Goal: Transaction & Acquisition: Purchase product/service

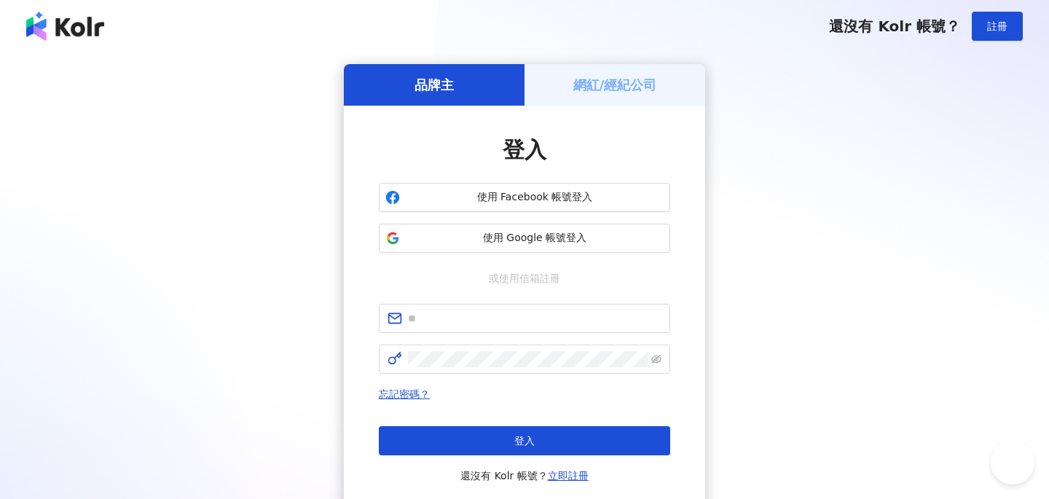
click at [542, 239] on span "使用 Google 帳號登入" at bounding box center [535, 238] width 258 height 15
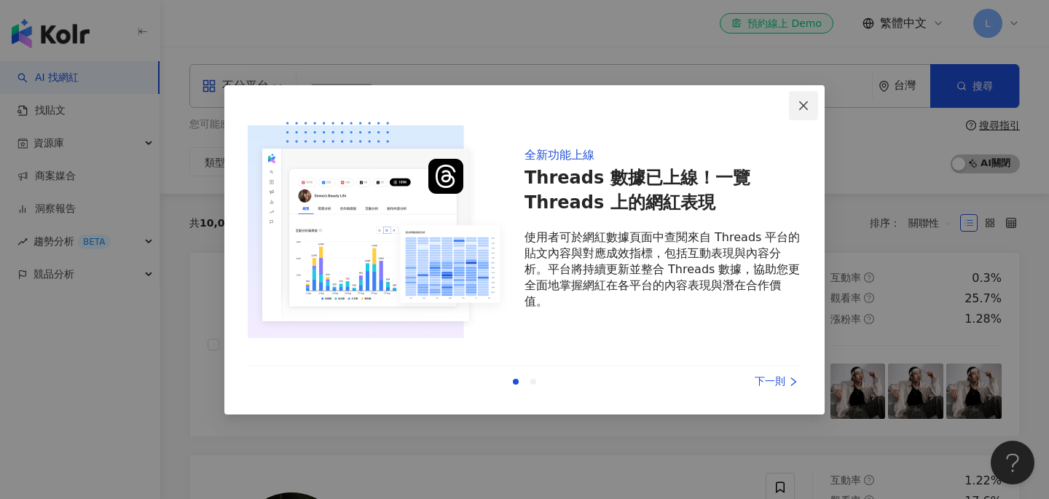
click at [802, 100] on icon "close" at bounding box center [804, 106] width 12 height 12
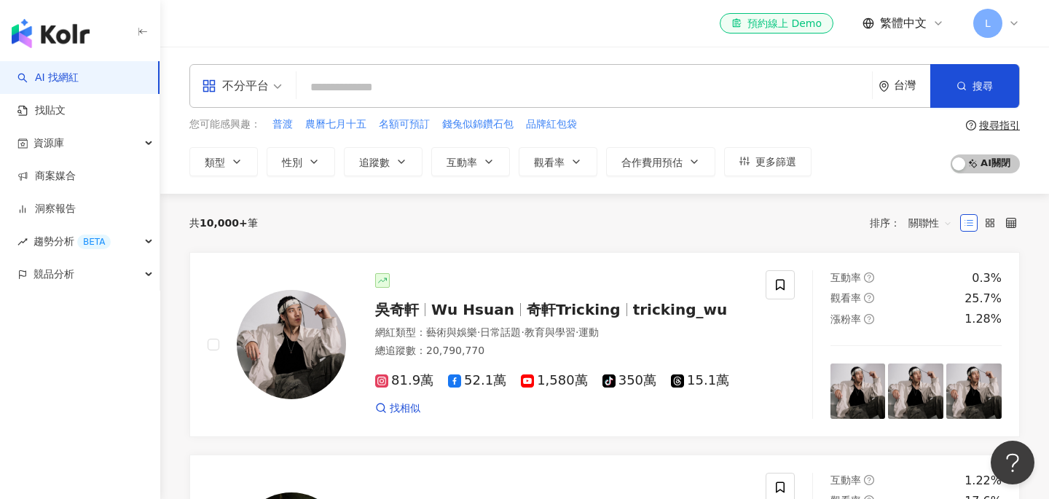
click at [403, 97] on input "search" at bounding box center [584, 88] width 564 height 28
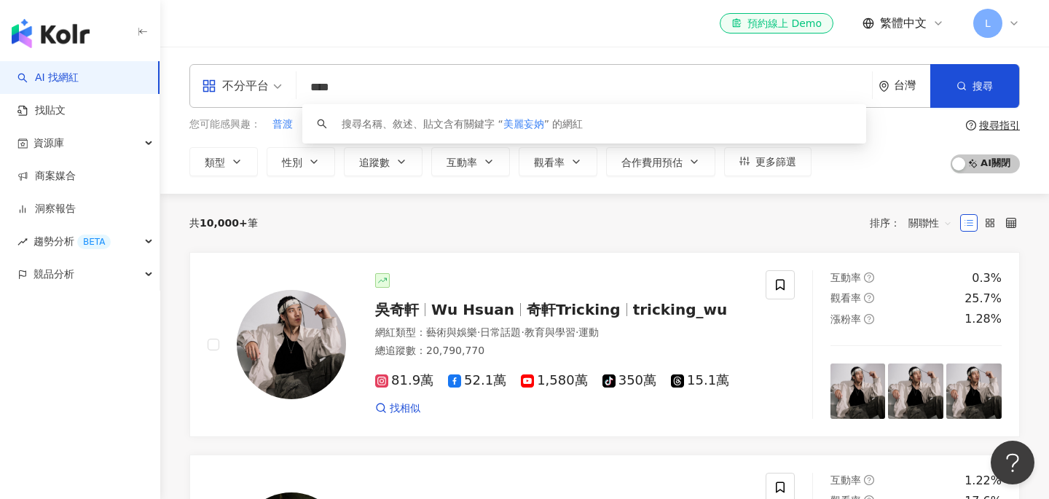
type input "***"
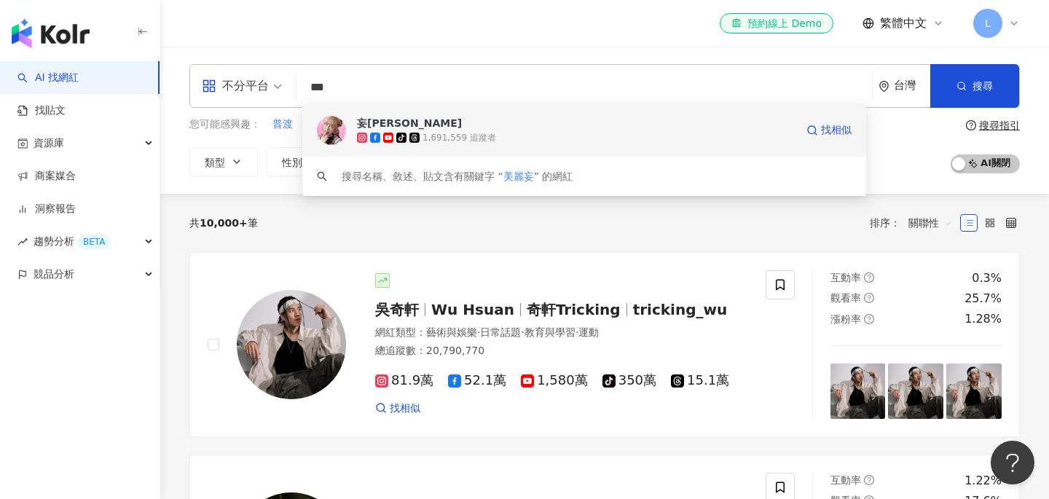
click at [387, 116] on span "妄[PERSON_NAME]" at bounding box center [576, 123] width 439 height 15
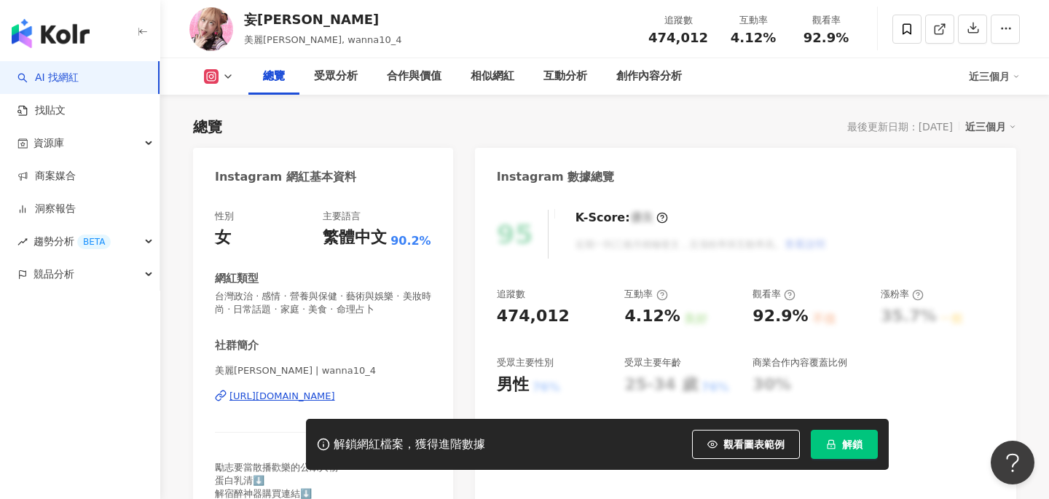
scroll to position [166, 0]
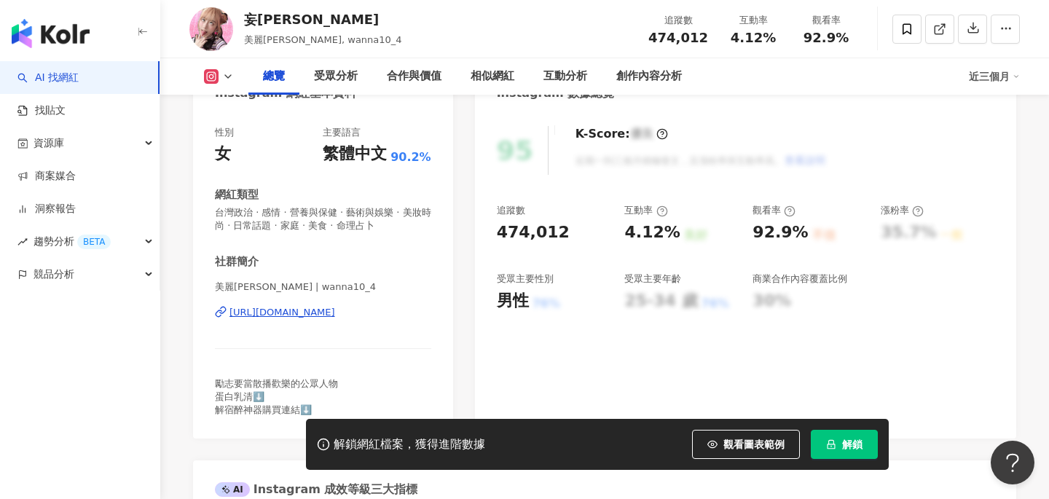
click at [861, 447] on span "解鎖" at bounding box center [852, 445] width 20 height 12
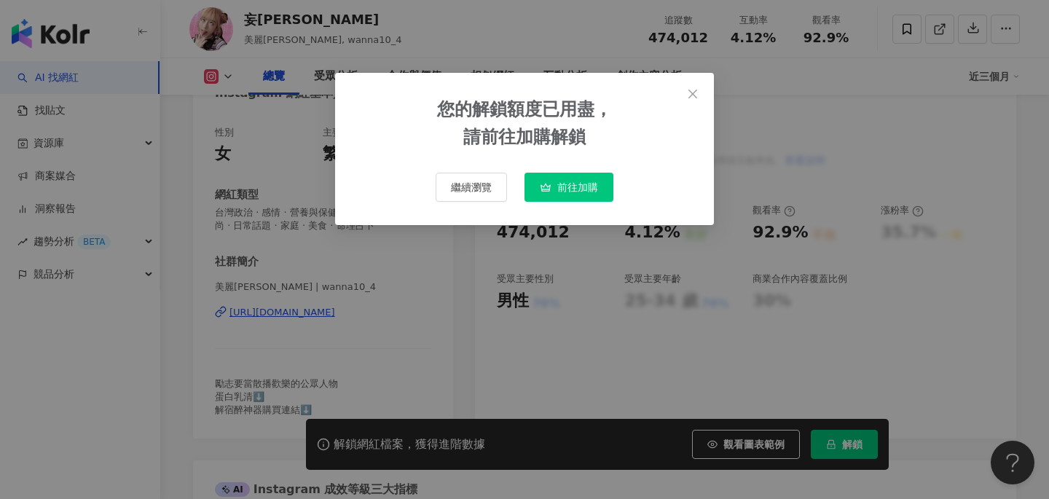
click at [572, 191] on span "前往加購" at bounding box center [577, 187] width 41 height 12
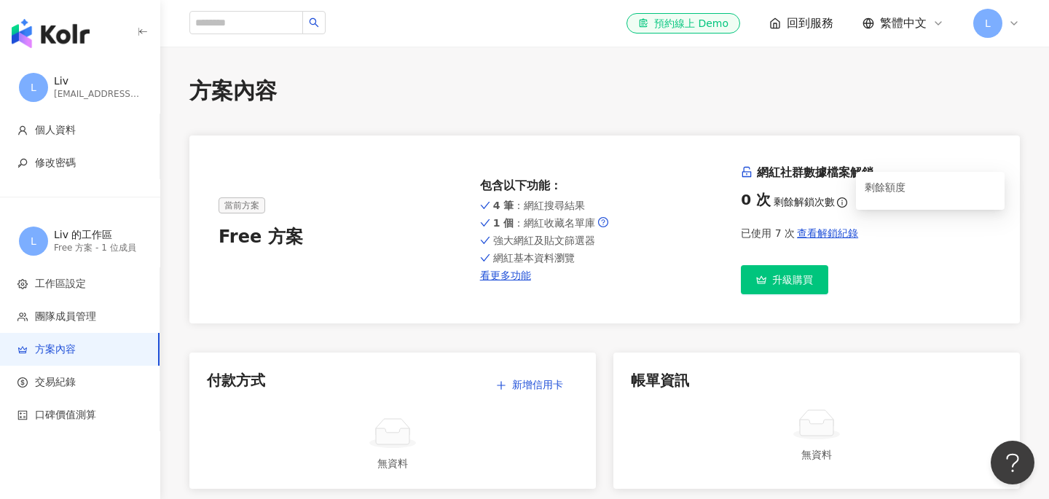
click at [839, 203] on icon "info-circle" at bounding box center [842, 202] width 10 height 10
click at [863, 280] on div "升級購買" at bounding box center [866, 279] width 250 height 29
click at [836, 238] on span "查看解鎖紀錄" at bounding box center [827, 233] width 61 height 12
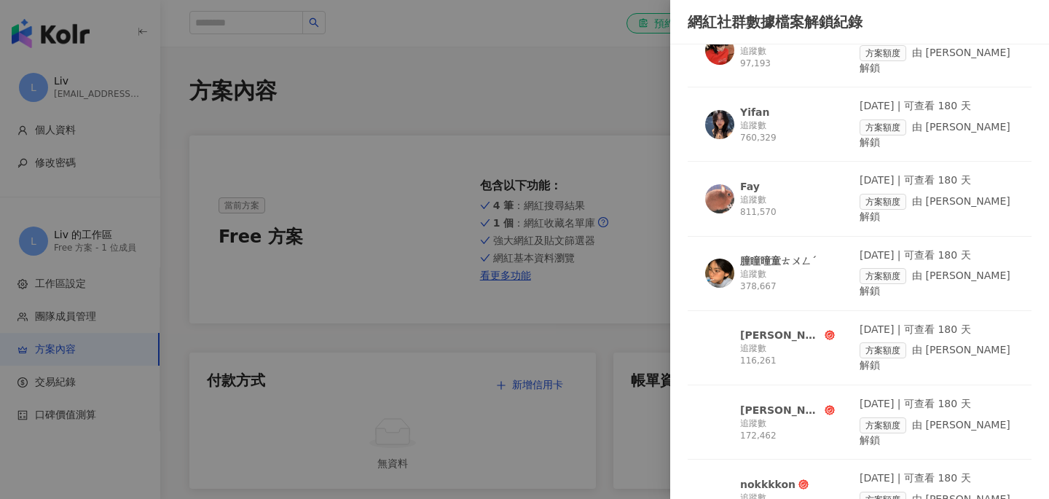
scroll to position [82, 0]
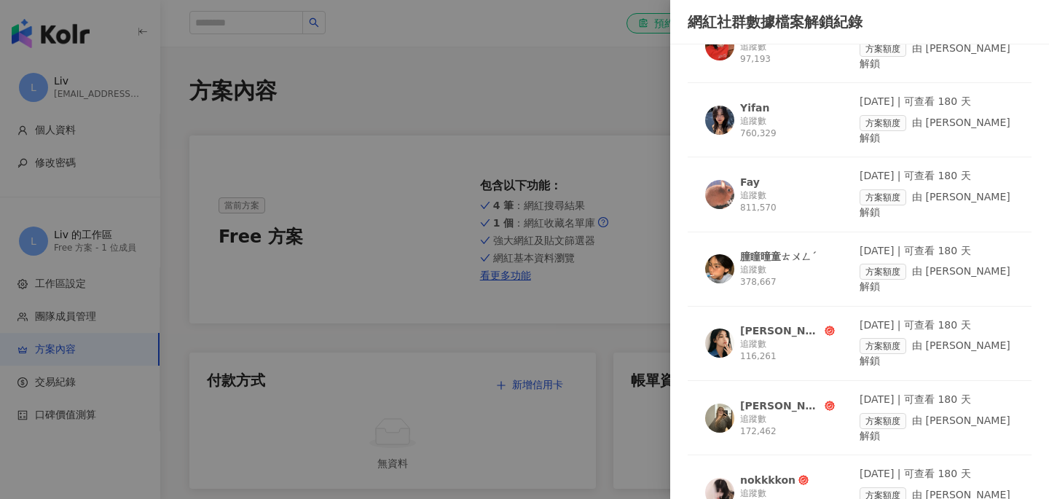
click at [608, 287] on div at bounding box center [524, 249] width 1049 height 499
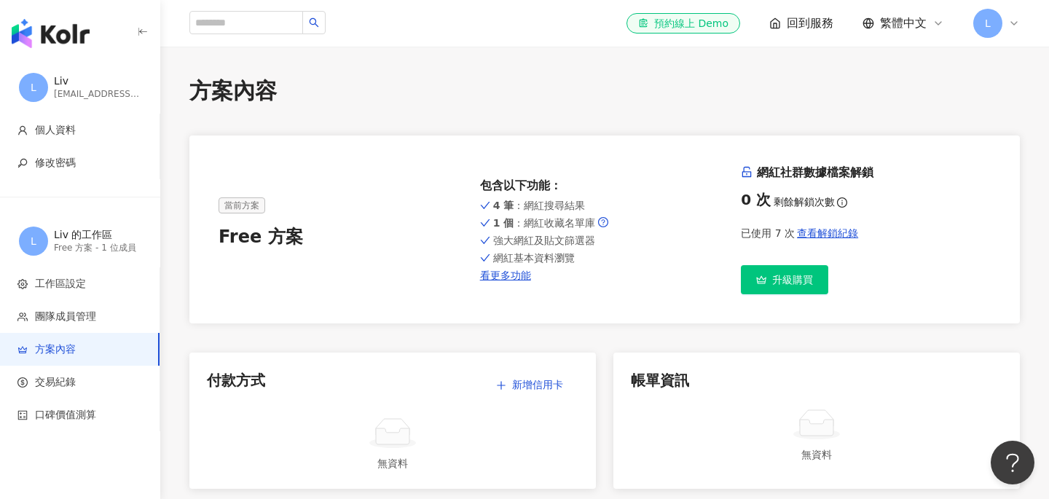
drag, startPoint x: 233, startPoint y: 244, endPoint x: 322, endPoint y: 244, distance: 88.9
click at [307, 244] on div "Free 方案" at bounding box center [344, 237] width 250 height 25
click at [322, 244] on div "Free 方案" at bounding box center [344, 237] width 250 height 25
drag, startPoint x: 378, startPoint y: 249, endPoint x: 346, endPoint y: 176, distance: 79.6
click at [346, 176] on div "當前方案 Free 方案 包含以下功能 ： 4 筆 ：網紅搜尋結果 1 個 ：網紅收藏名單庫 強大網紅及貼文篩選器 網紅基本資料瀏覽 看更多功能 網紅社群數據…" at bounding box center [605, 230] width 772 height 130
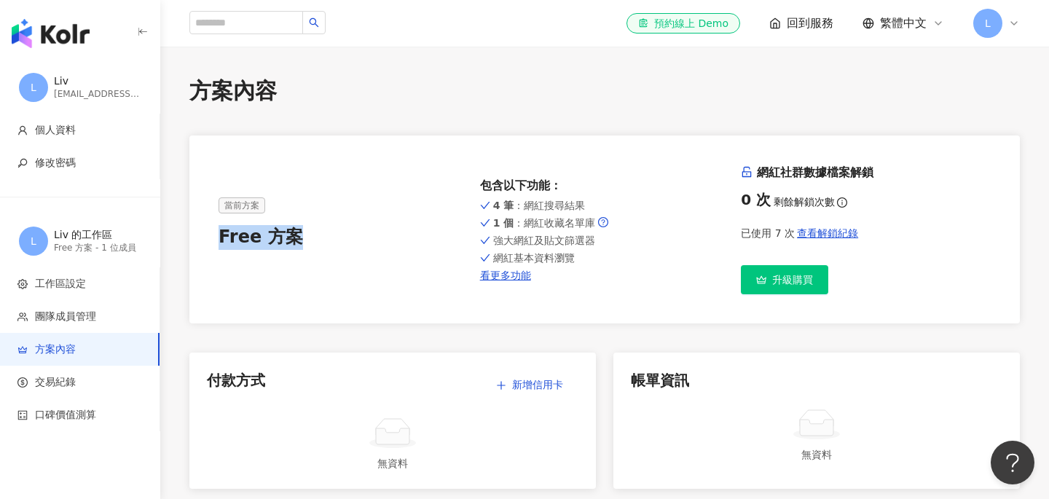
click at [346, 176] on div "當前方案 Free 方案 包含以下功能 ： 4 筆 ：網紅搜尋結果 1 個 ：網紅收藏名單庫 強大網紅及貼文篩選器 網紅基本資料瀏覽 看更多功能 網紅社群數據…" at bounding box center [605, 230] width 772 height 130
drag, startPoint x: 346, startPoint y: 176, endPoint x: 380, endPoint y: 269, distance: 98.4
click at [380, 270] on div "當前方案 Free 方案 包含以下功能 ： 4 筆 ：網紅搜尋結果 1 個 ：網紅收藏名單庫 強大網紅及貼文篩選器 網紅基本資料瀏覽 看更多功能 網紅社群數據…" at bounding box center [605, 230] width 772 height 130
click at [380, 269] on div "當前方案 Free 方案 包含以下功能 ： 4 筆 ：網紅搜尋結果 1 個 ：網紅收藏名單庫 強大網紅及貼文篩選器 網紅基本資料瀏覽 看更多功能 網紅社群數據…" at bounding box center [605, 230] width 772 height 130
